Goal: Navigation & Orientation: Find specific page/section

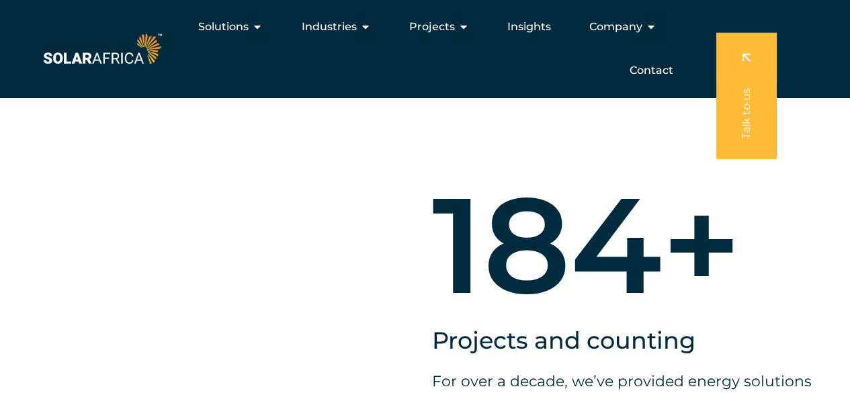
scroll to position [537, 0]
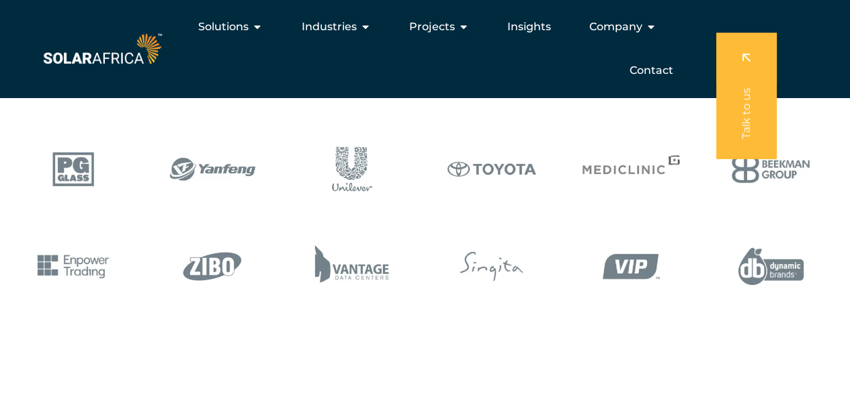
drag, startPoint x: 458, startPoint y: 32, endPoint x: 451, endPoint y: 45, distance: 15.0
click at [458, 32] on icon "Menu" at bounding box center [462, 26] width 11 height 11
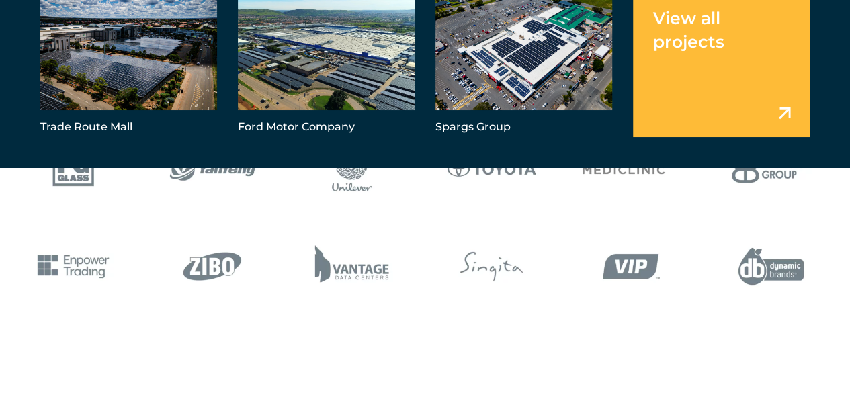
click at [687, 99] on link "Menu" at bounding box center [721, 63] width 177 height 147
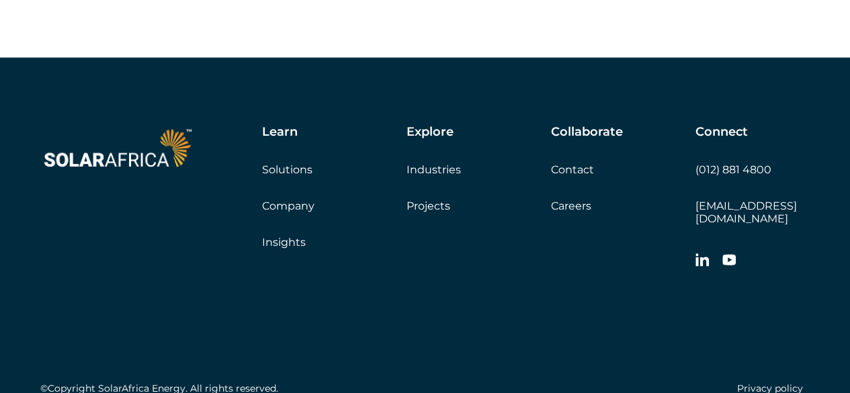
scroll to position [16942, 0]
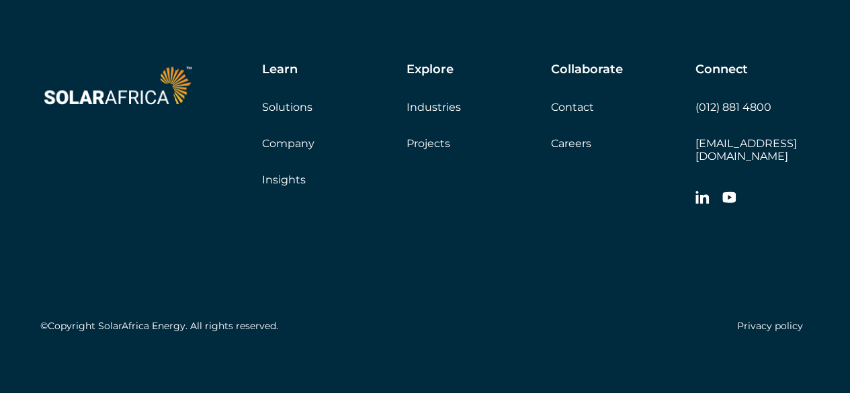
click at [427, 143] on link "Projects" at bounding box center [428, 143] width 44 height 13
